Goal: Task Accomplishment & Management: Complete application form

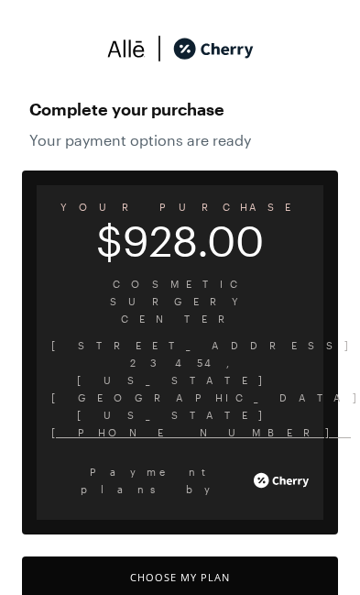
click at [99, 556] on button "Choose My Plan" at bounding box center [180, 576] width 316 height 41
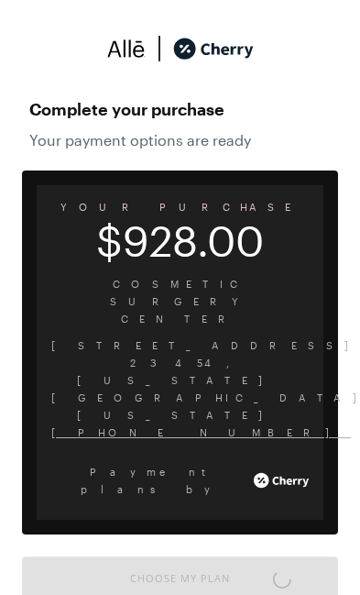
scroll to position [1514, 0]
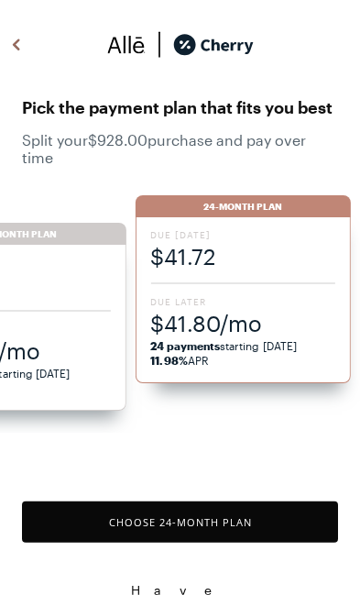
scroll to position [5, 0]
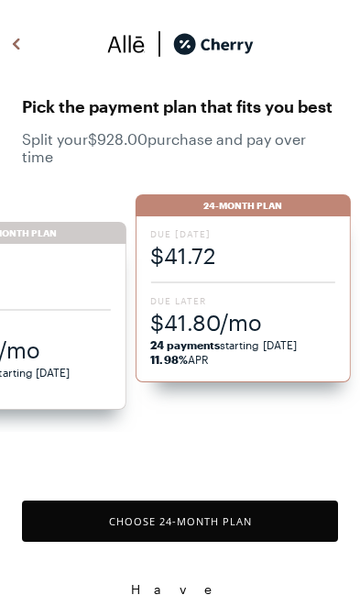
click at [38, 355] on span "$53.43/mo" at bounding box center [18, 349] width 185 height 30
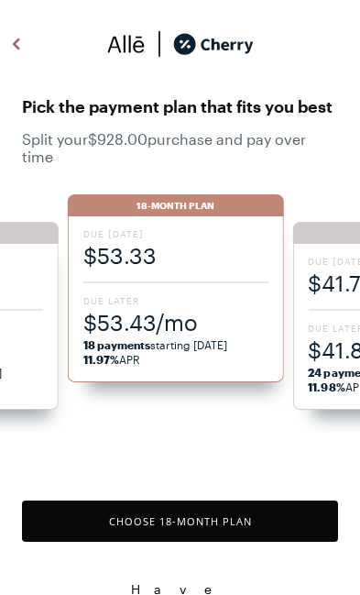
click at [124, 342] on strong "18 payments" at bounding box center [117, 344] width 68 height 13
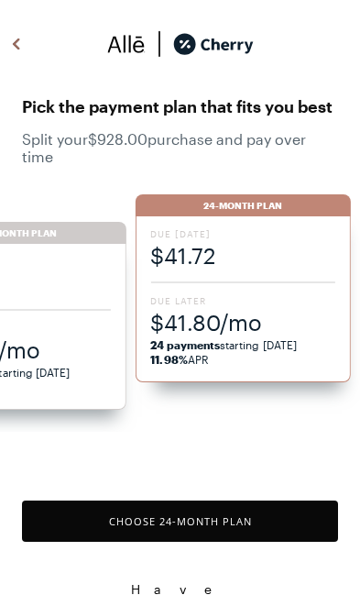
click at [57, 320] on div "Due [DATE] $53.33 Due Later $53.43/mo 18 payments starting [DATE] 11.97% APR" at bounding box center [18, 327] width 216 height 166
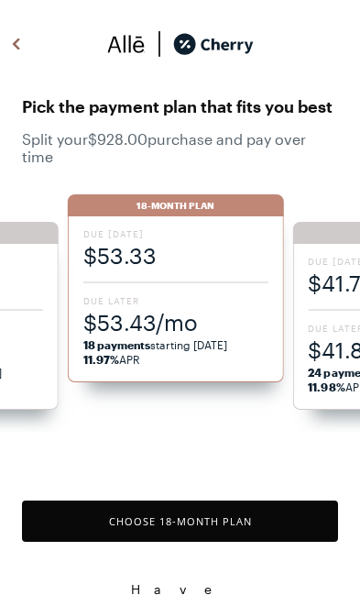
click at [103, 530] on button "Choose 18 -Month Plan" at bounding box center [180, 520] width 316 height 41
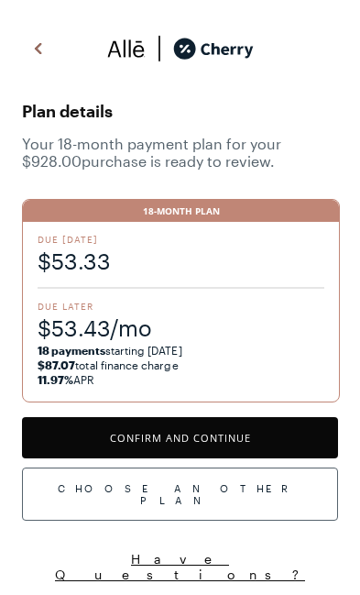
click at [74, 444] on button "Confirm and Continue" at bounding box center [180, 437] width 316 height 41
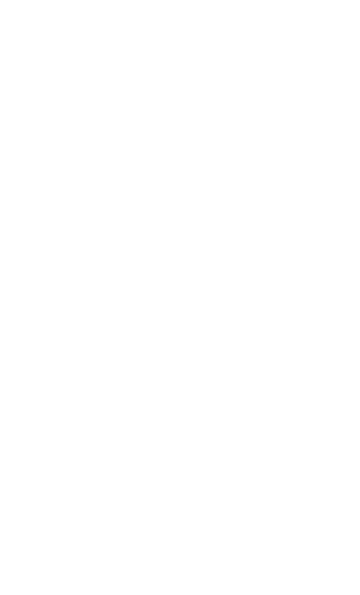
scroll to position [84, 0]
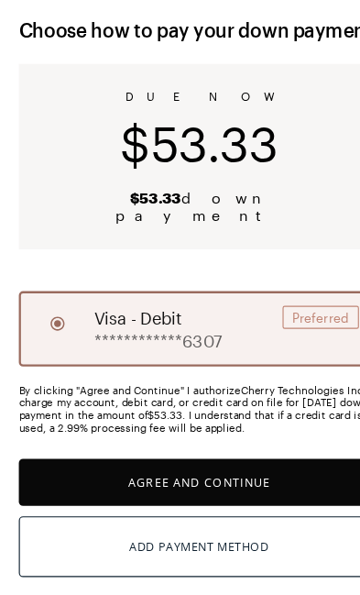
scroll to position [45, 0]
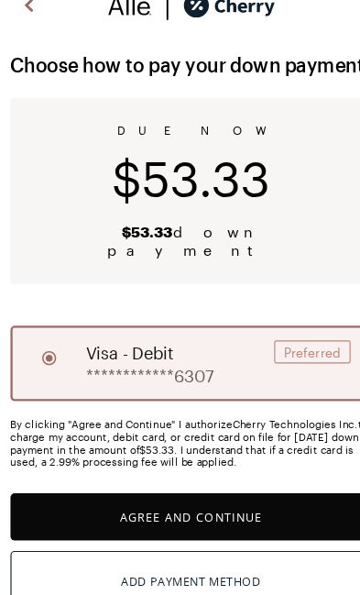
click at [211, 432] on button "Agree and Continue" at bounding box center [180, 452] width 316 height 41
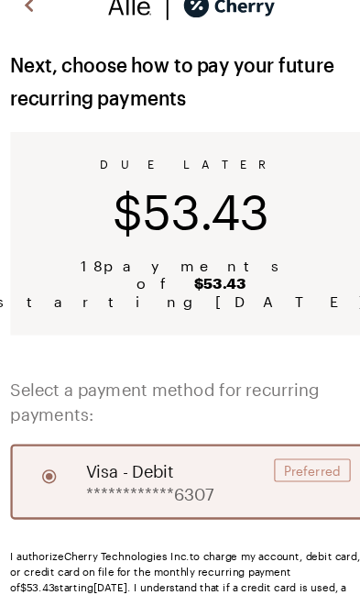
click at [231, 571] on button "Agree and Continue" at bounding box center [180, 591] width 316 height 41
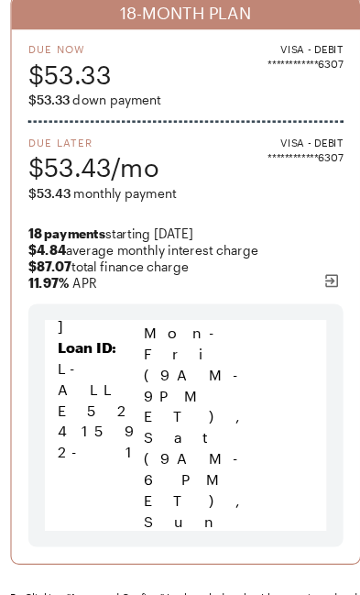
scroll to position [279, 0]
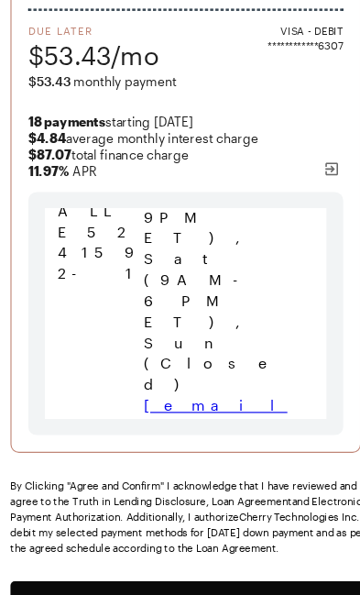
click at [193, 523] on button "Agree and Confirm" at bounding box center [180, 528] width 316 height 41
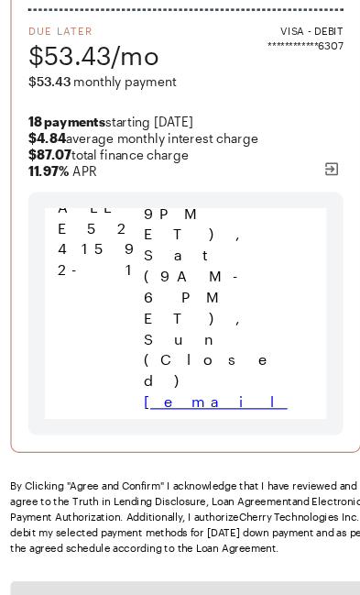
scroll to position [414, 0]
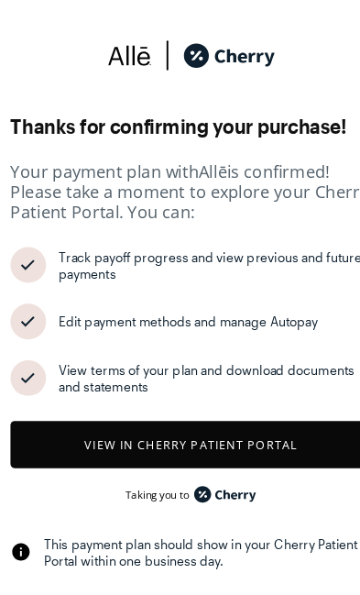
click at [231, 387] on button "View in Cherry patient portal" at bounding box center [180, 388] width 316 height 41
